Goal: Task Accomplishment & Management: Manage account settings

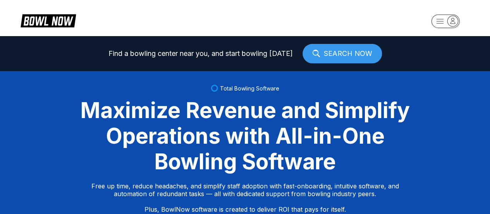
click at [444, 21] on rect "button" at bounding box center [445, 21] width 28 height 14
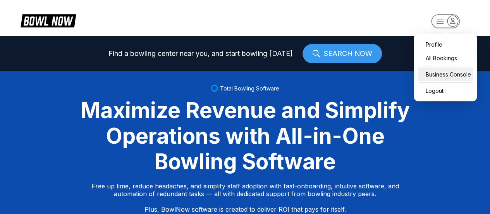
click at [435, 69] on div "Business Console" at bounding box center [445, 74] width 55 height 14
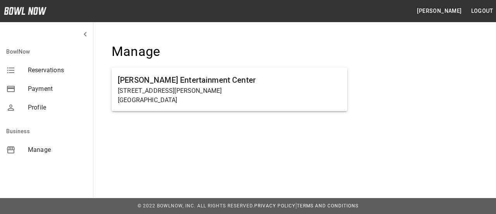
click at [48, 147] on span "Manage" at bounding box center [57, 149] width 59 height 9
